Goal: Information Seeking & Learning: Learn about a topic

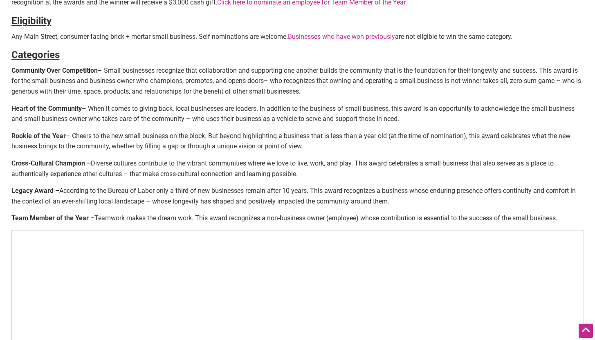
scroll to position [314, 0]
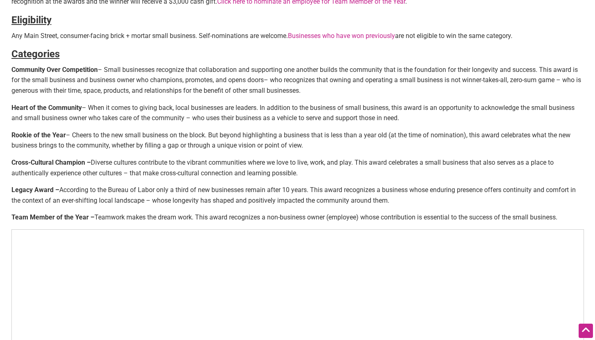
click at [364, 33] on link "Businesses who have won previously" at bounding box center [341, 36] width 107 height 8
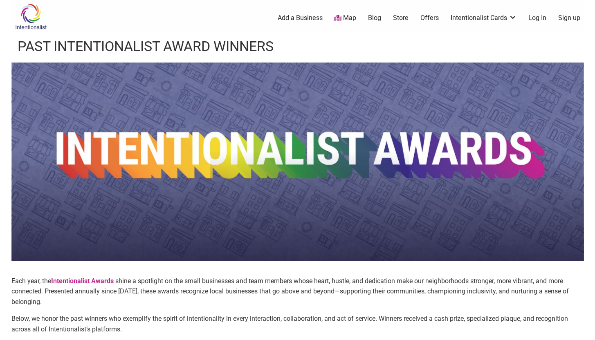
click at [63, 283] on strong "Intentionalist Awards" at bounding box center [82, 281] width 63 height 8
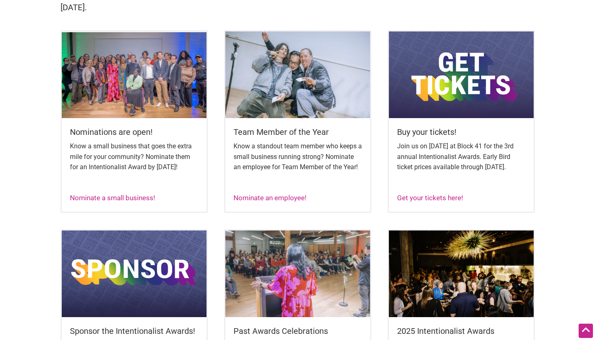
scroll to position [60, 0]
